Goal: Entertainment & Leisure: Consume media (video, audio)

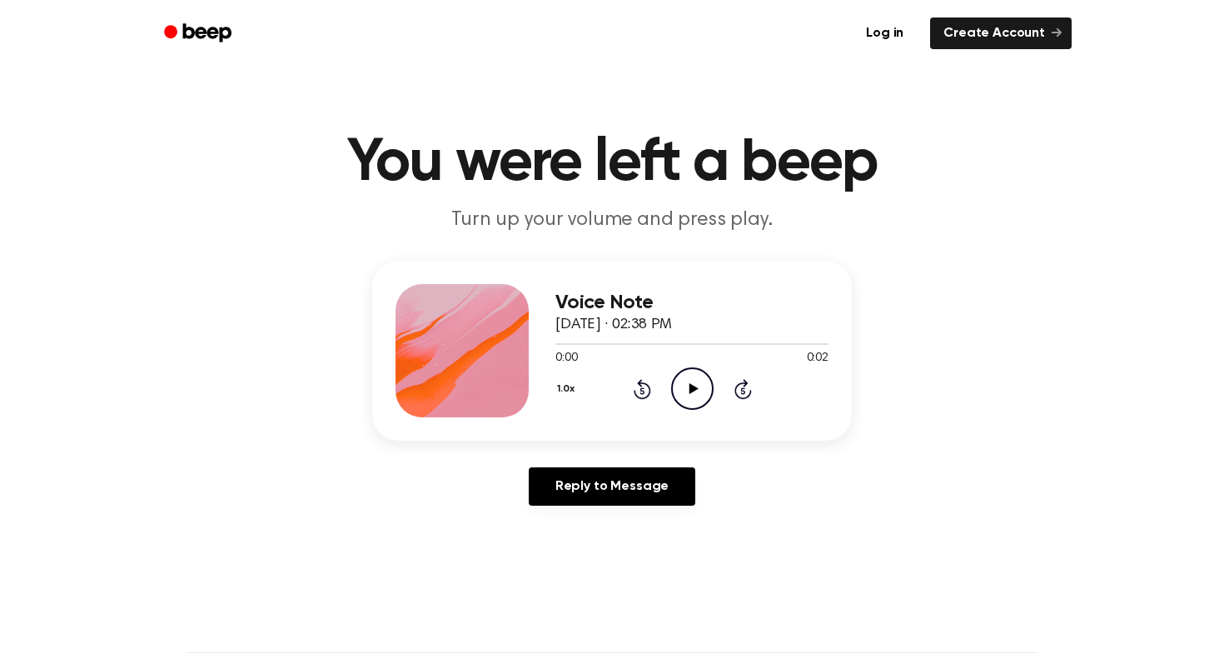
click at [699, 386] on icon "Play Audio" at bounding box center [692, 388] width 42 height 42
click at [690, 392] on icon at bounding box center [693, 388] width 9 height 11
click at [687, 381] on icon "Play Audio" at bounding box center [692, 388] width 42 height 42
click at [686, 396] on icon "Play Audio" at bounding box center [692, 388] width 42 height 42
